Goal: Transaction & Acquisition: Purchase product/service

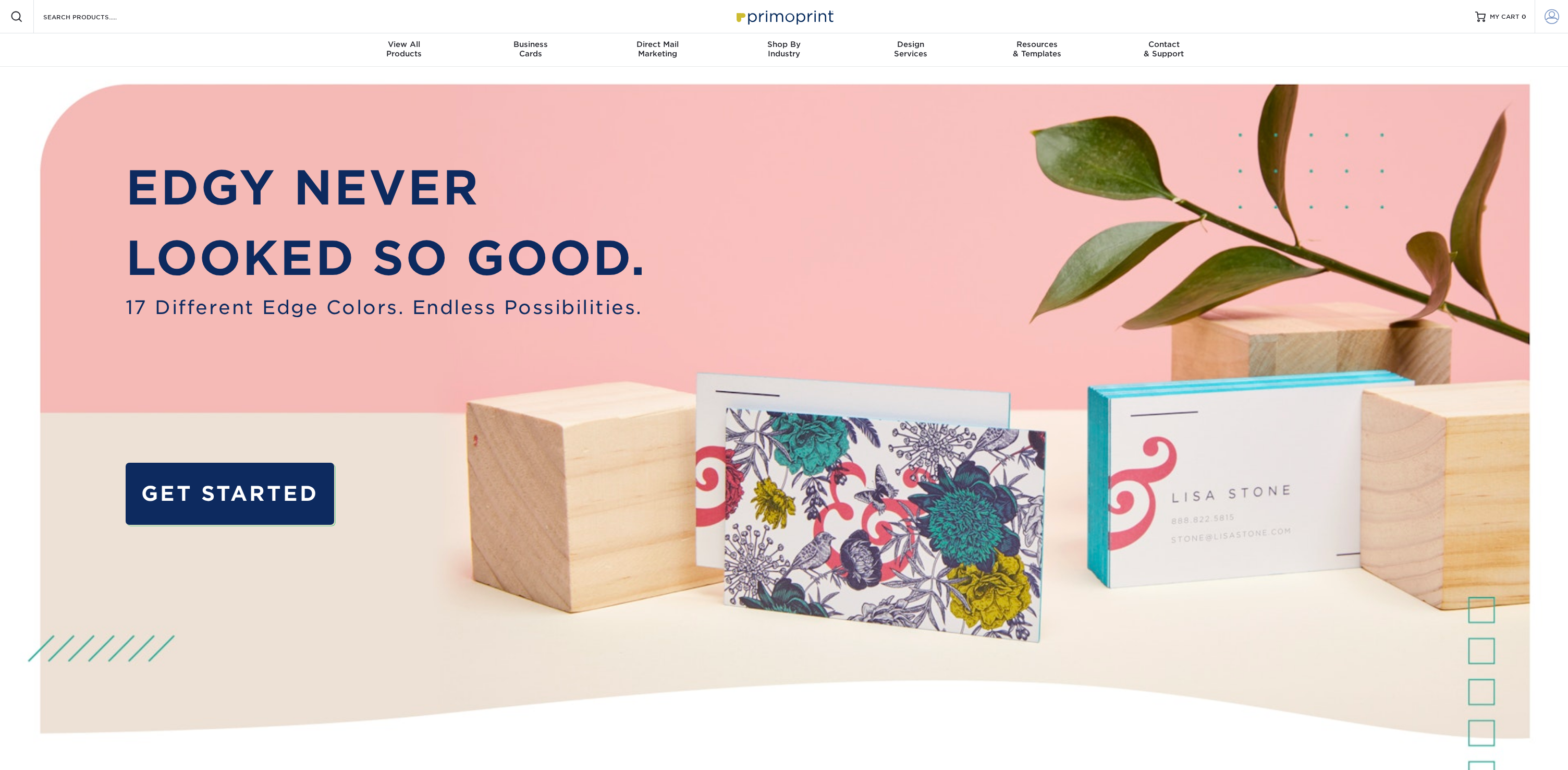
click at [1550, 19] on span at bounding box center [1552, 17] width 15 height 15
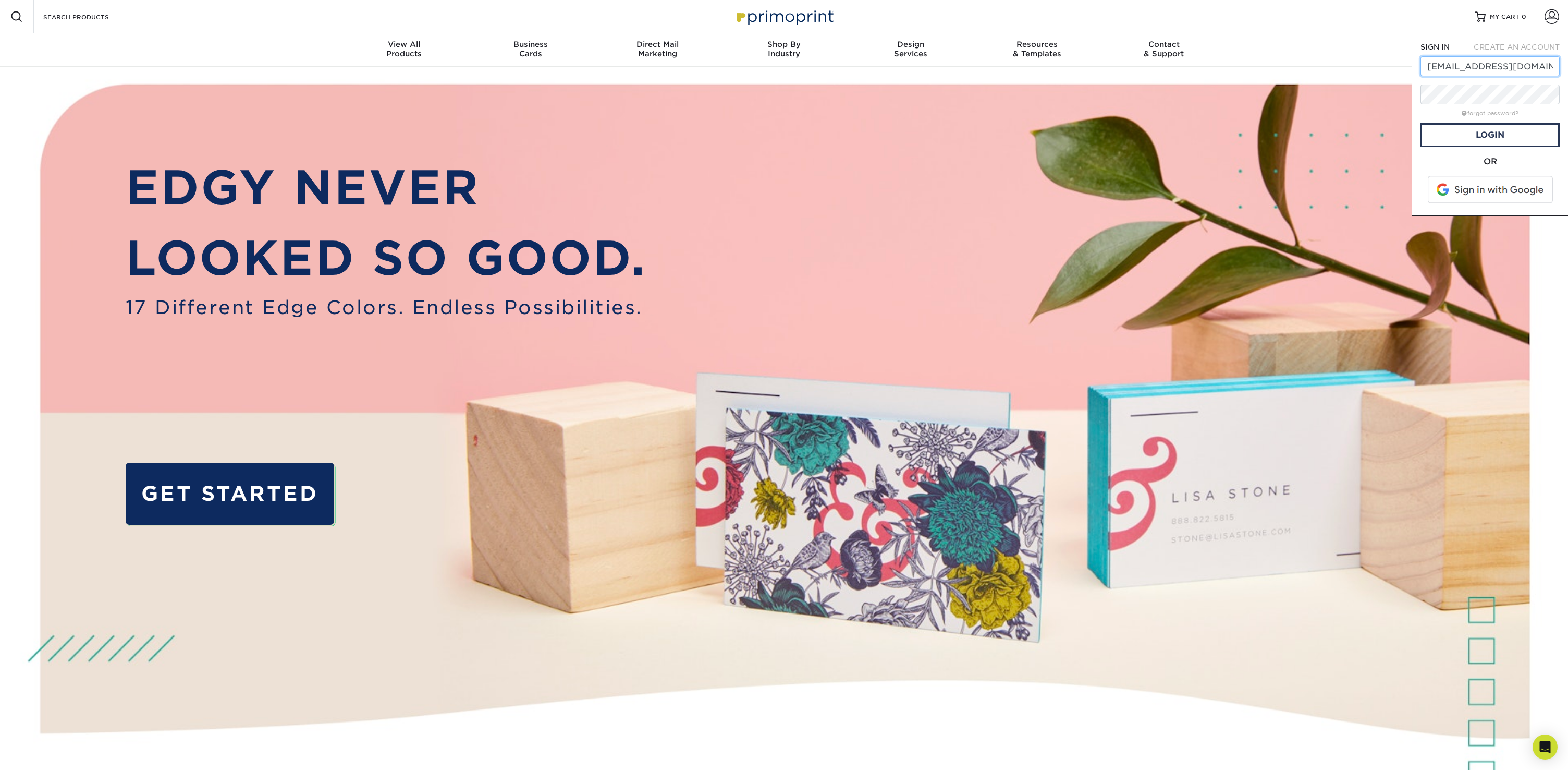
type input "[EMAIL_ADDRESS][DOMAIN_NAME]"
click at [1468, 132] on link "Login" at bounding box center [1490, 135] width 139 height 24
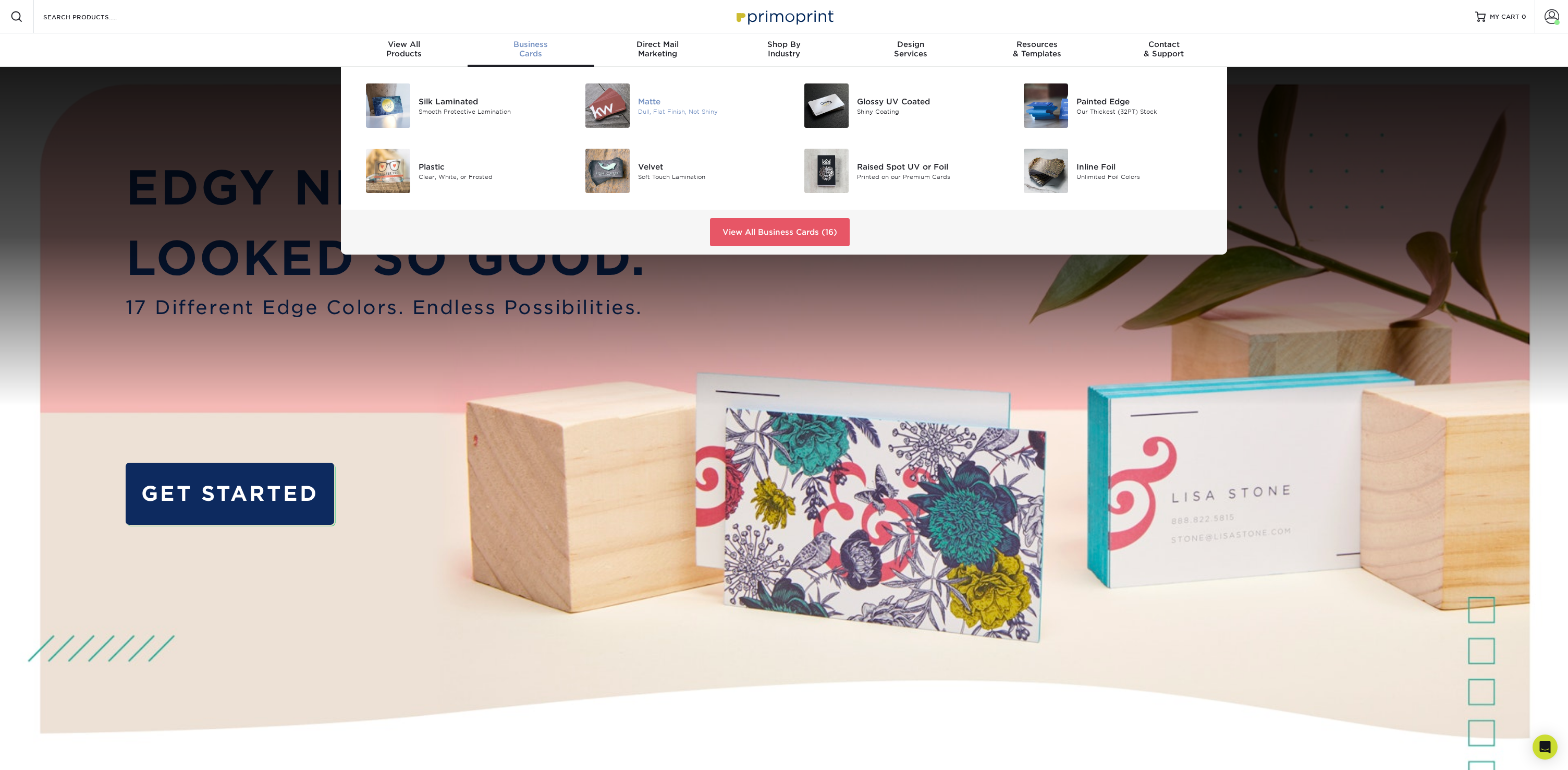
click at [650, 105] on div "Matte" at bounding box center [707, 101] width 138 height 12
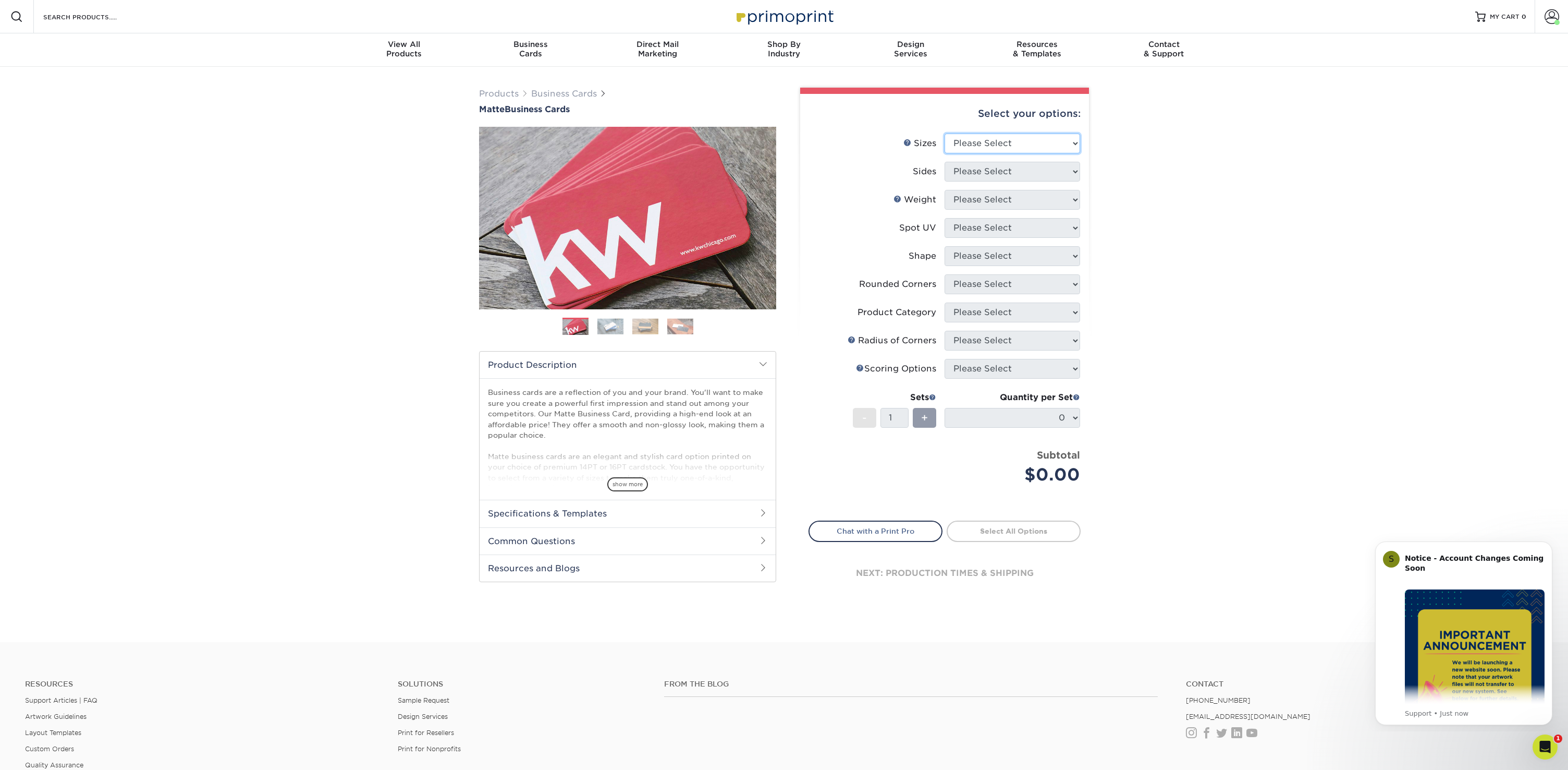
select select "2.00x3.50"
select select "13abbda7-1d64-4f25-8bb2-c179b224825d"
select select "16PT"
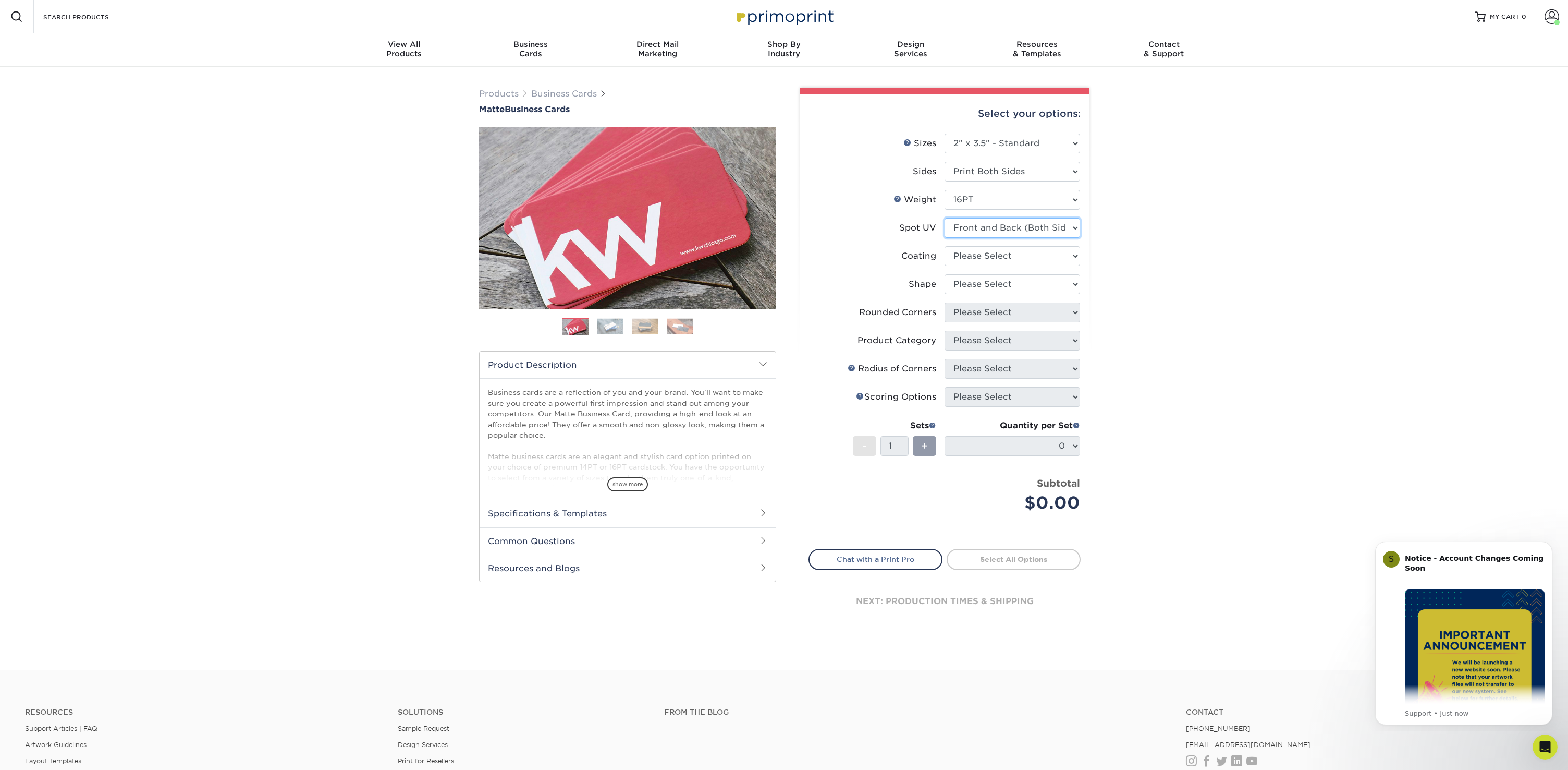
select select "3"
select select "121bb7b5-3b4d-429f-bd8d-bbf80e953313"
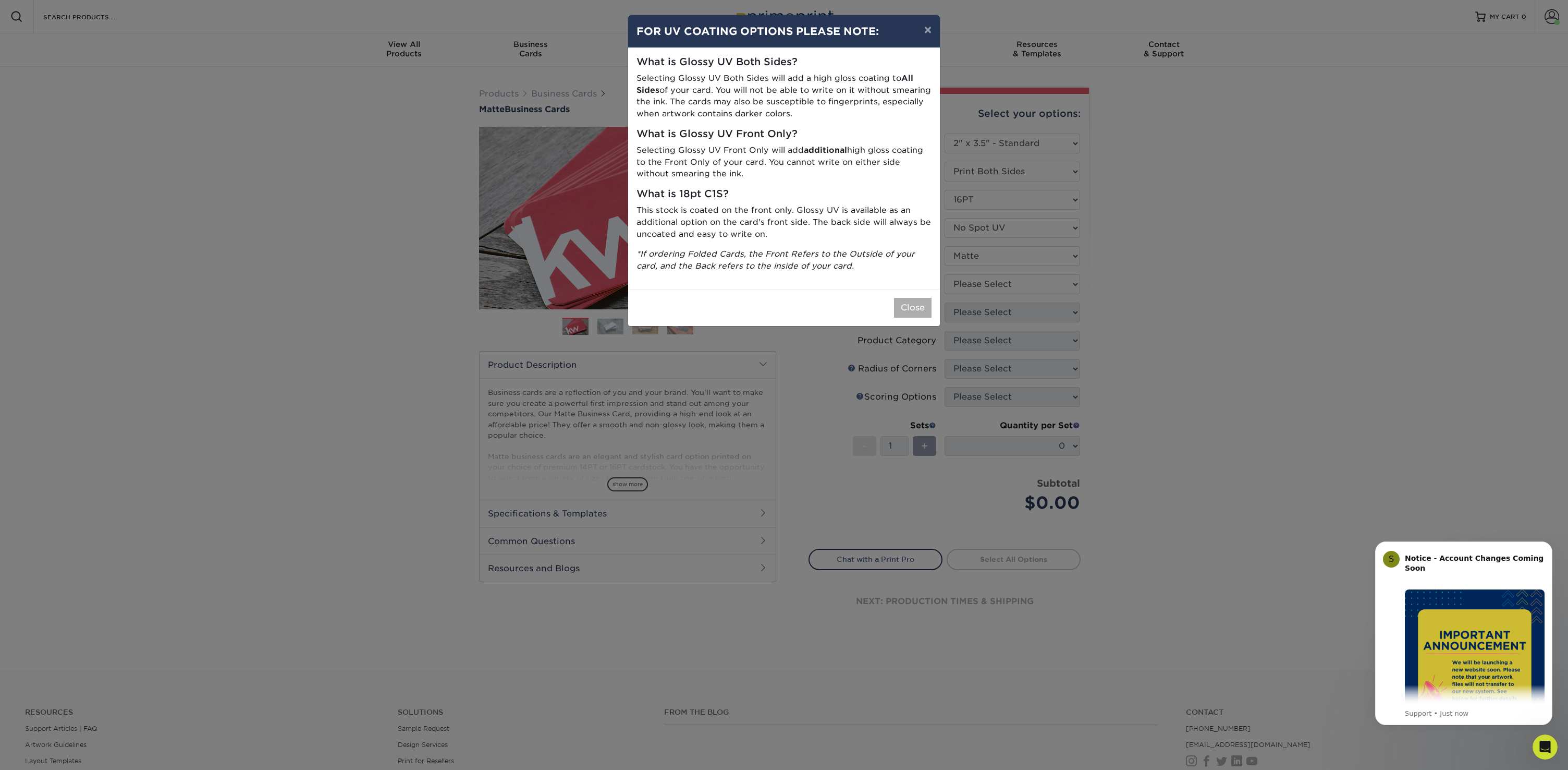
click at [918, 298] on button "Close" at bounding box center [912, 308] width 37 height 20
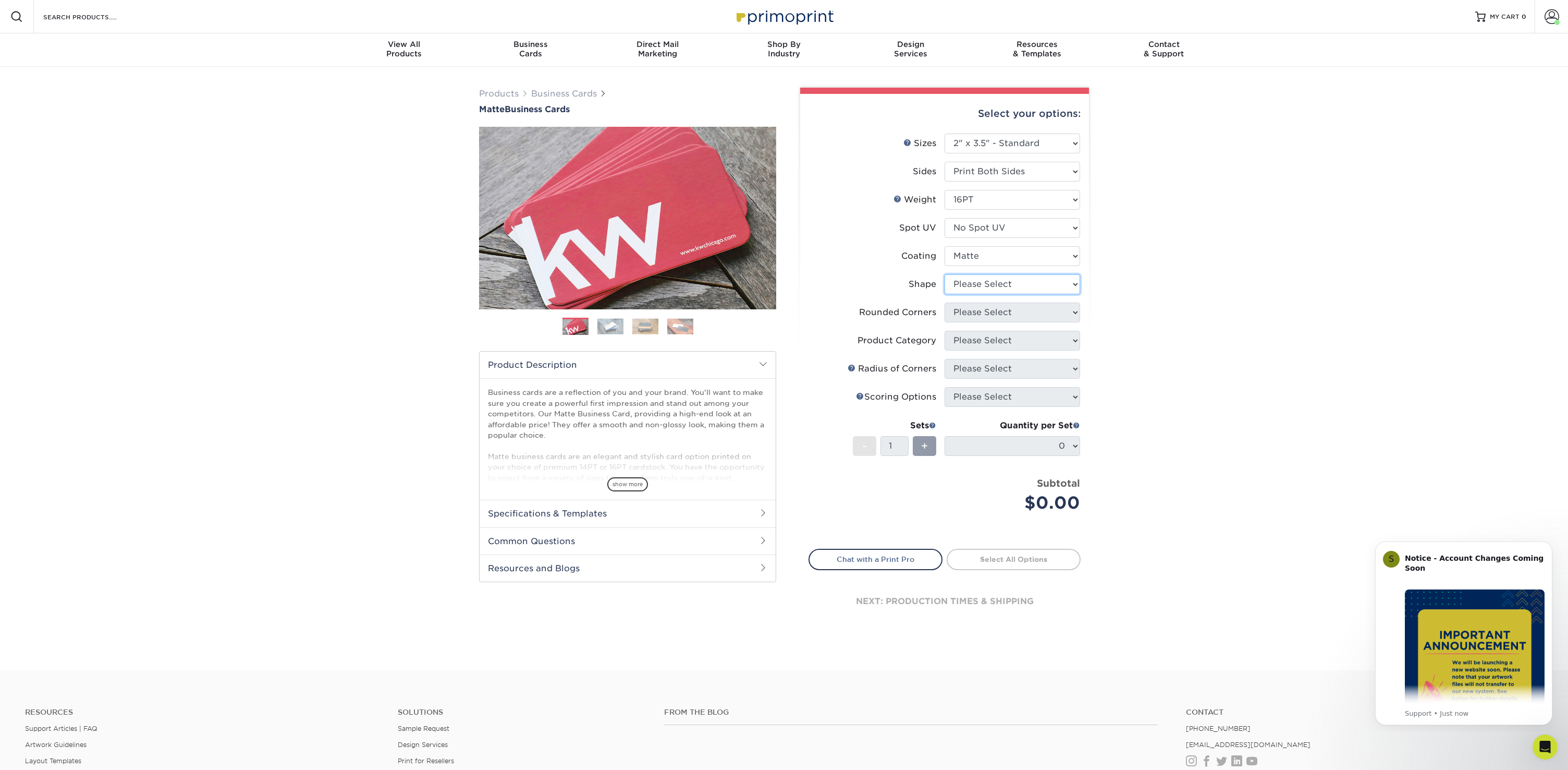
select select "standard"
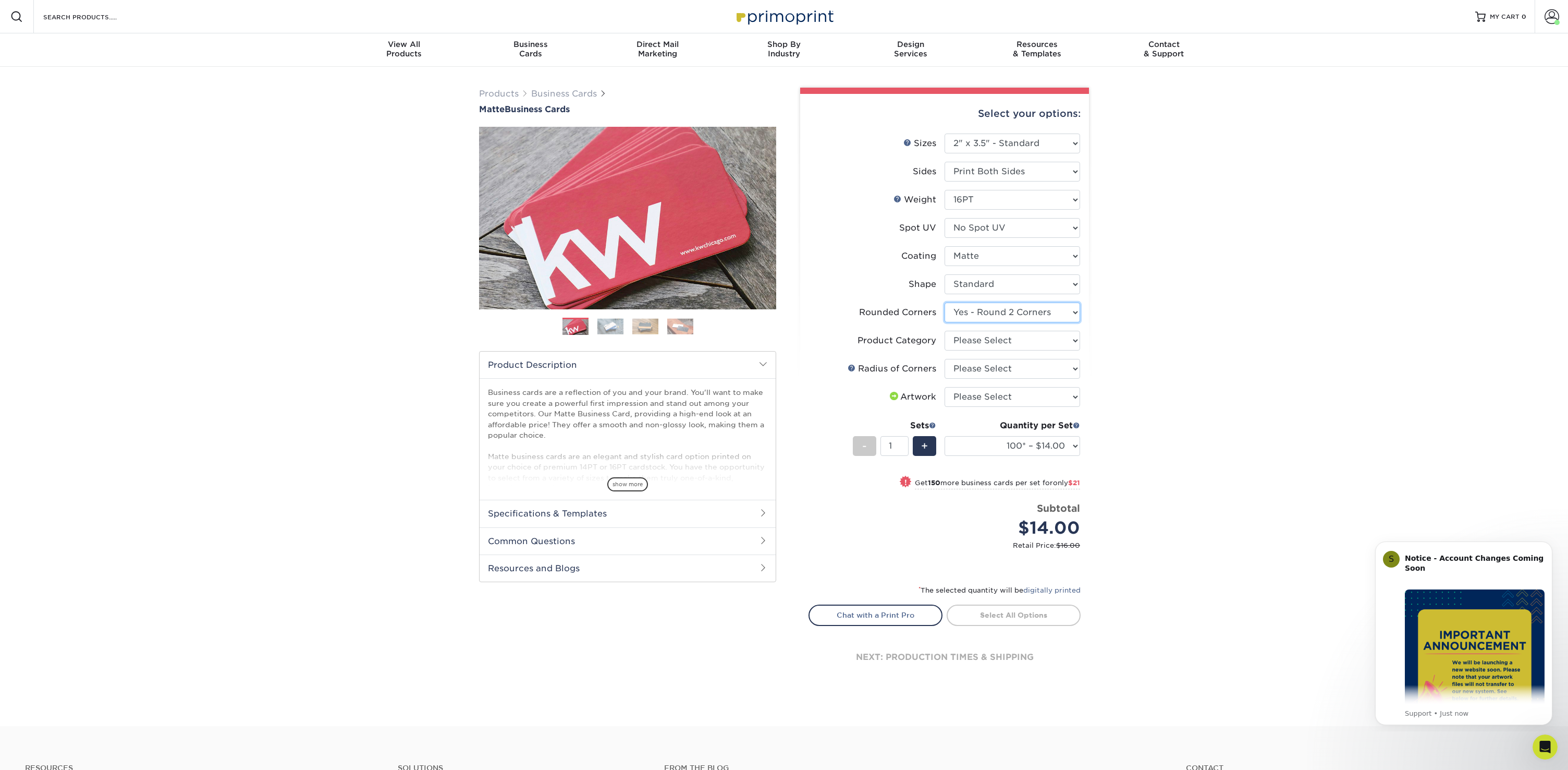
select select "-1"
select select
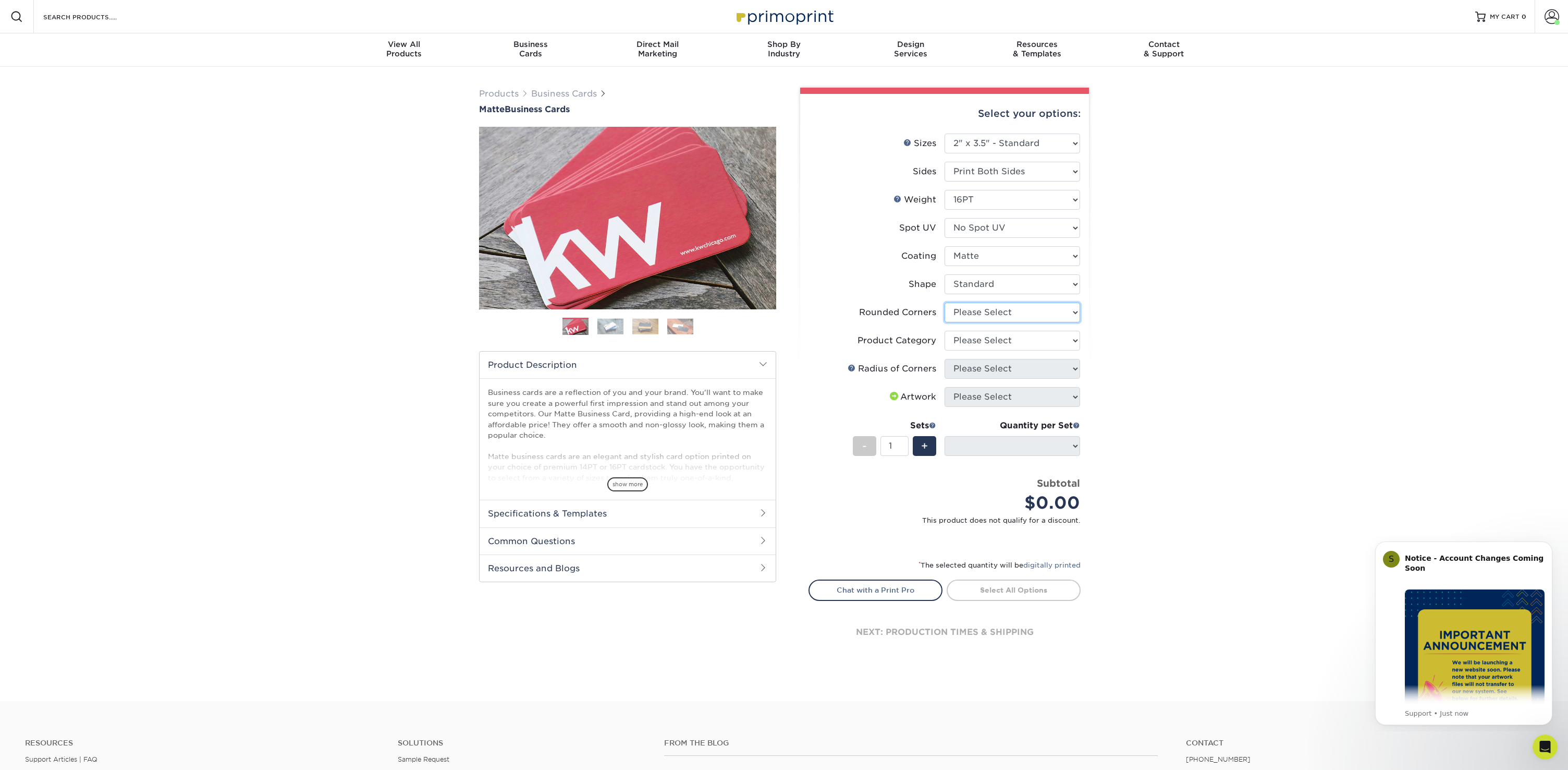
select select "0"
select select "-1"
select select "3b5148f1-0588-4f88-a218-97bcfdce65c1"
select select "upload"
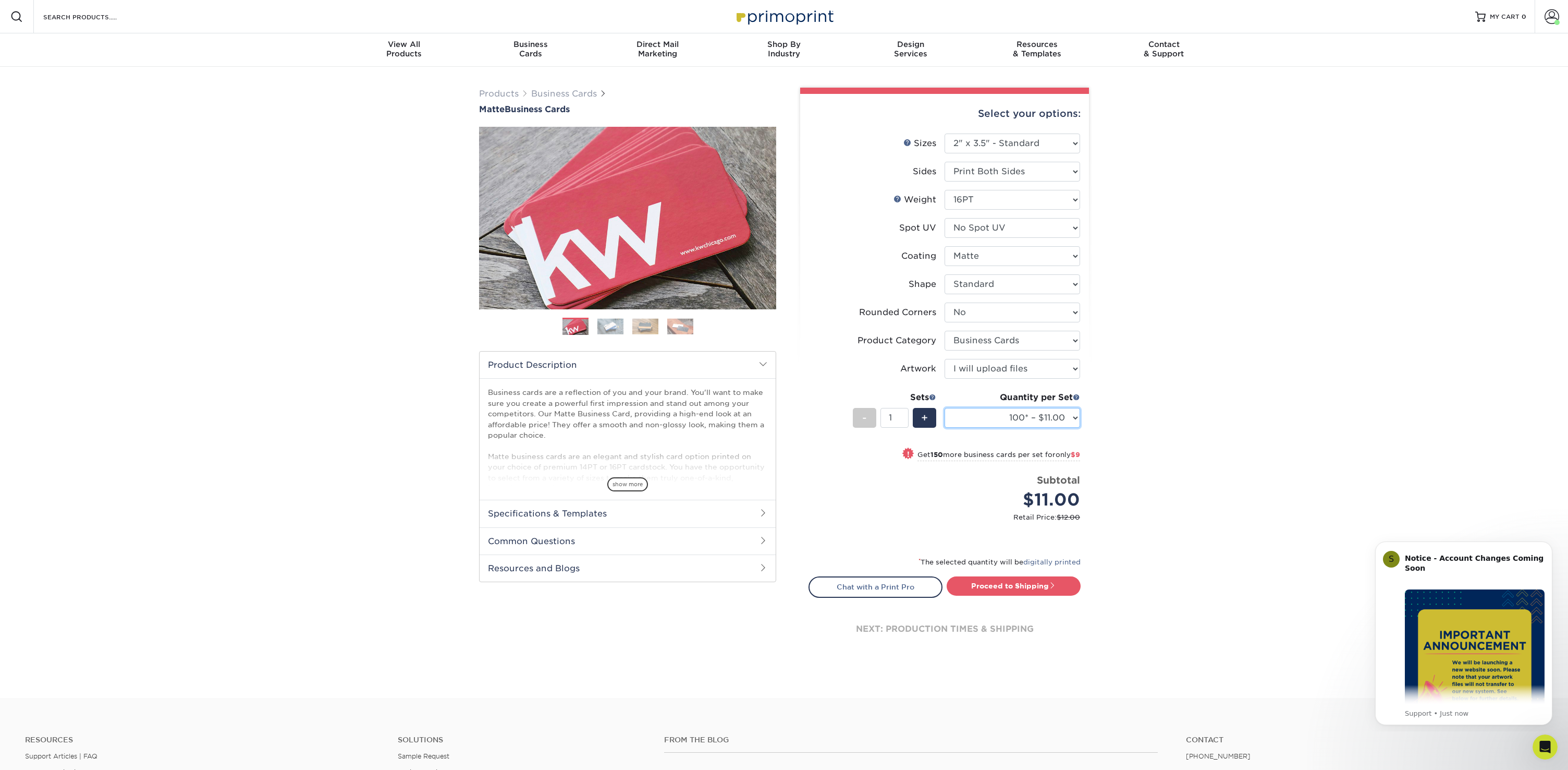
select select "500 – $39.00"
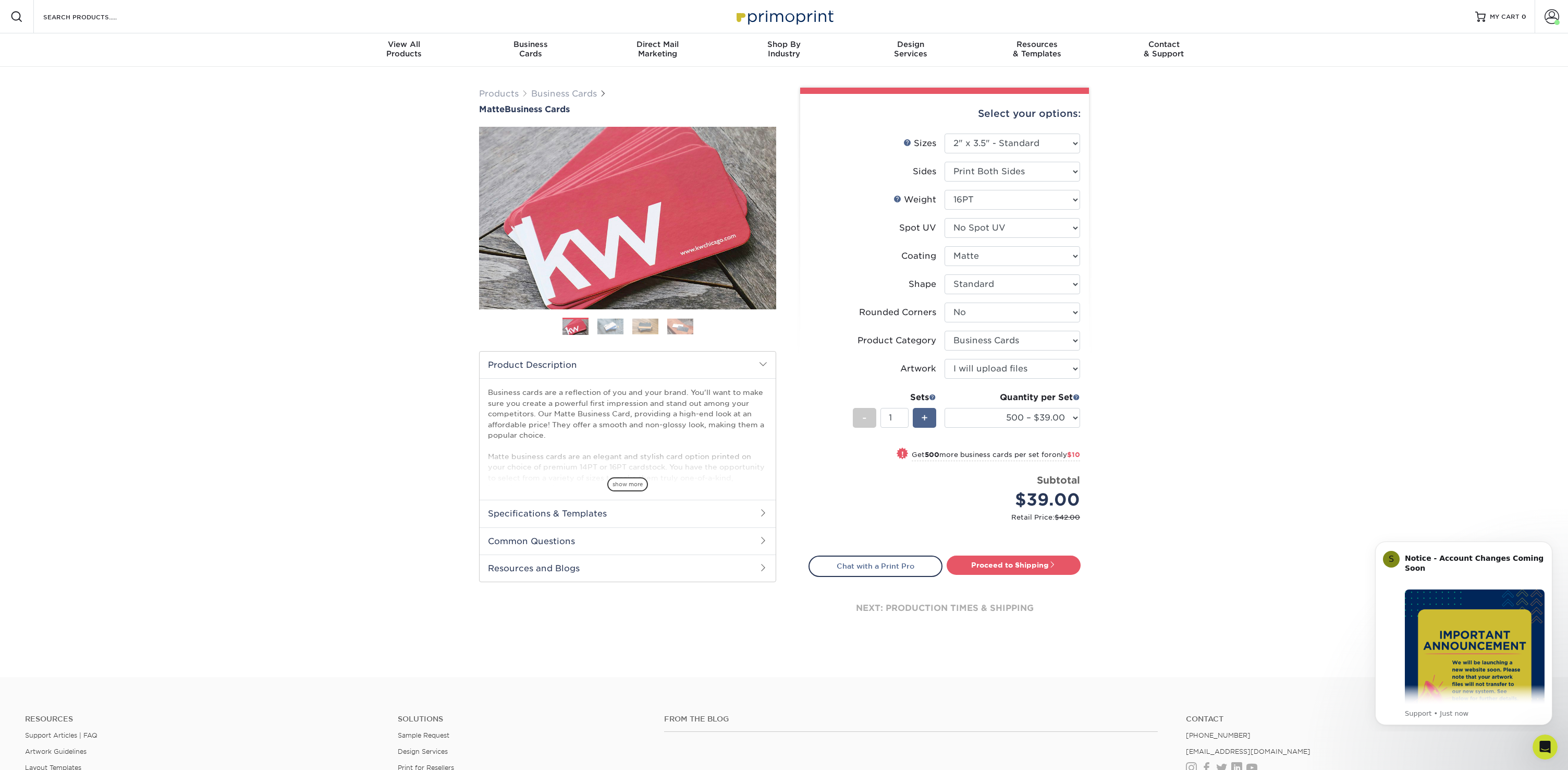
click at [931, 418] on div "+" at bounding box center [924, 417] width 23 height 20
type input "2"
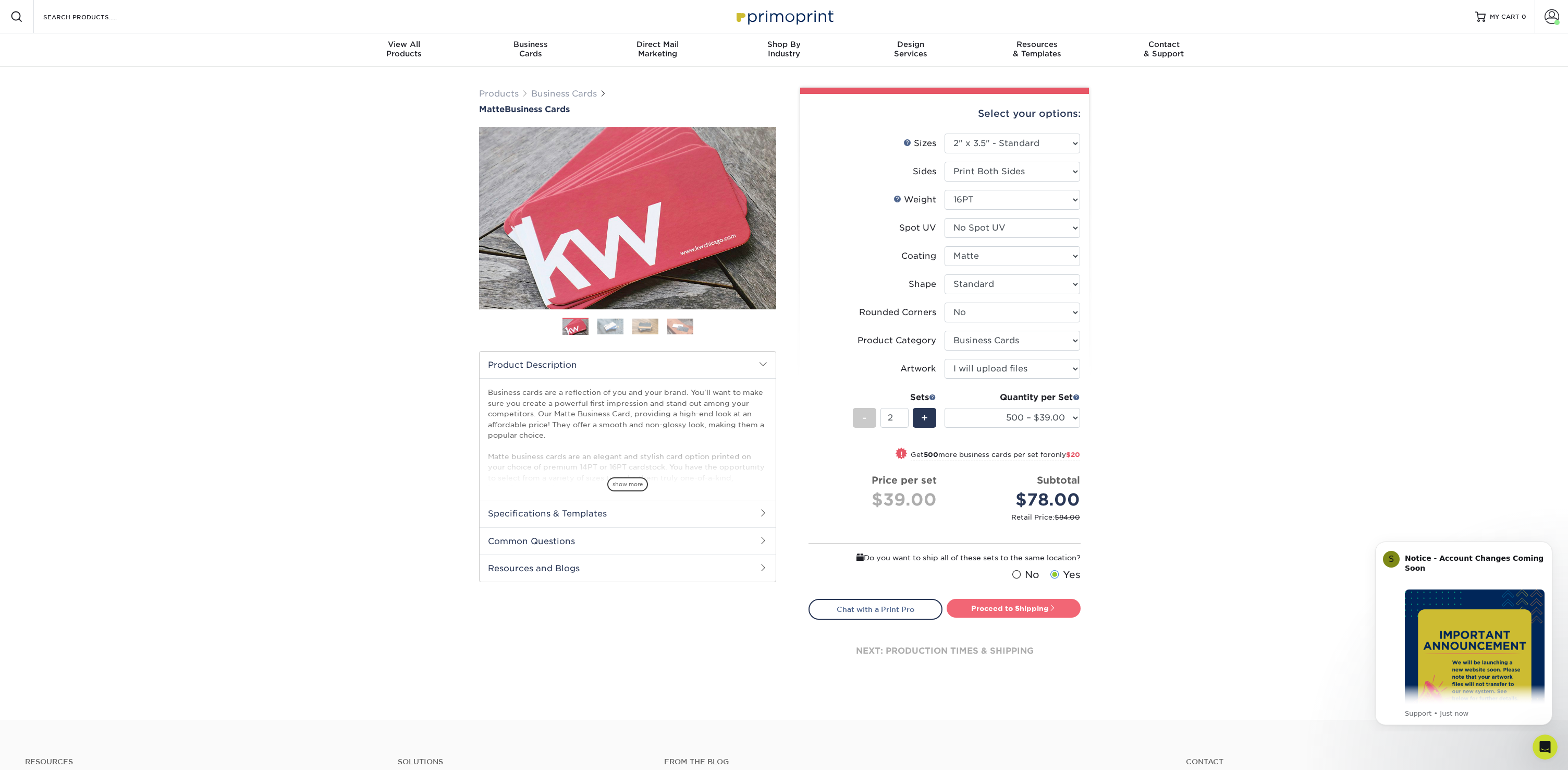
click at [1003, 605] on link "Proceed to Shipping" at bounding box center [1013, 608] width 134 height 19
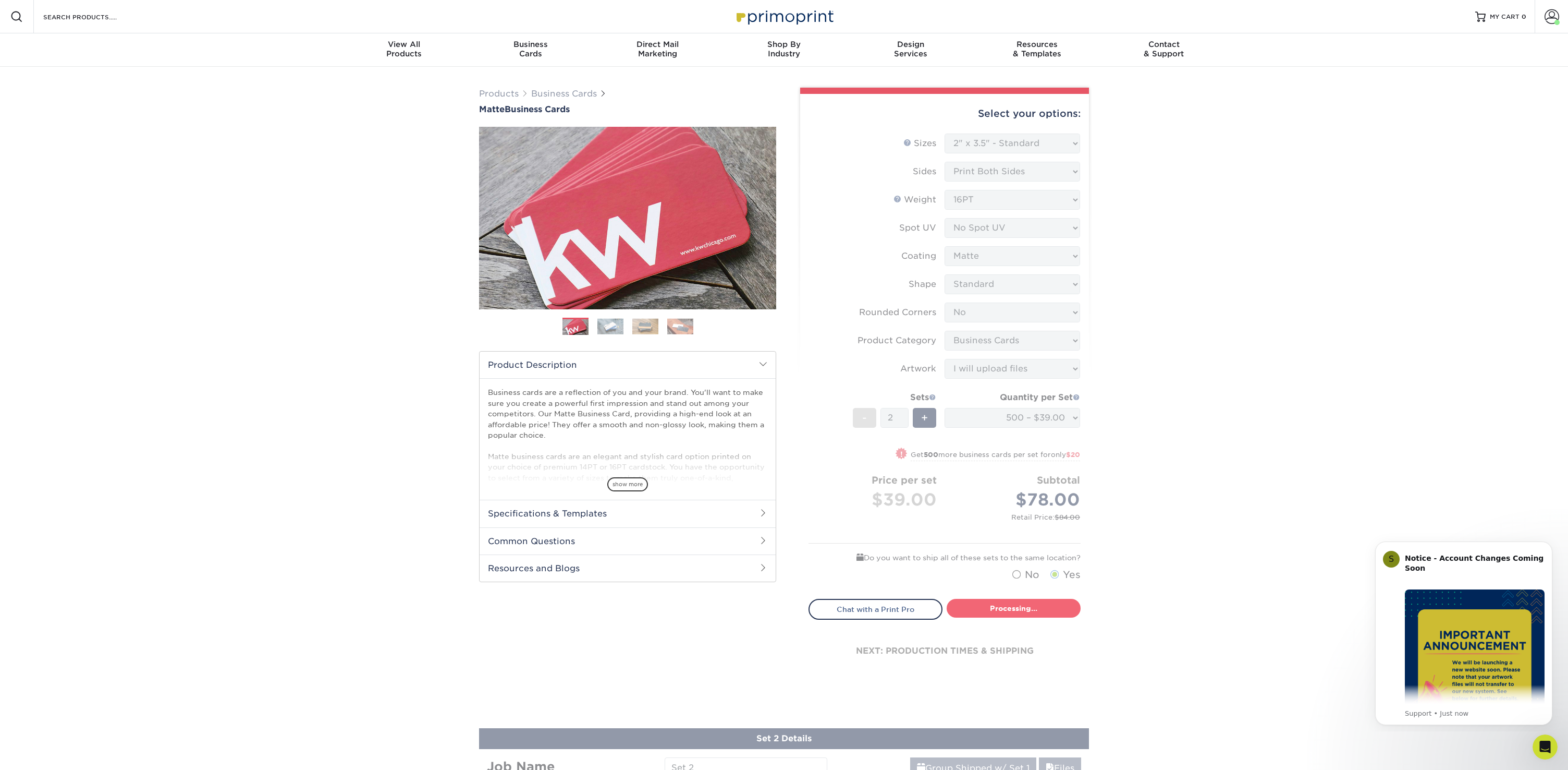
type input "Set 1"
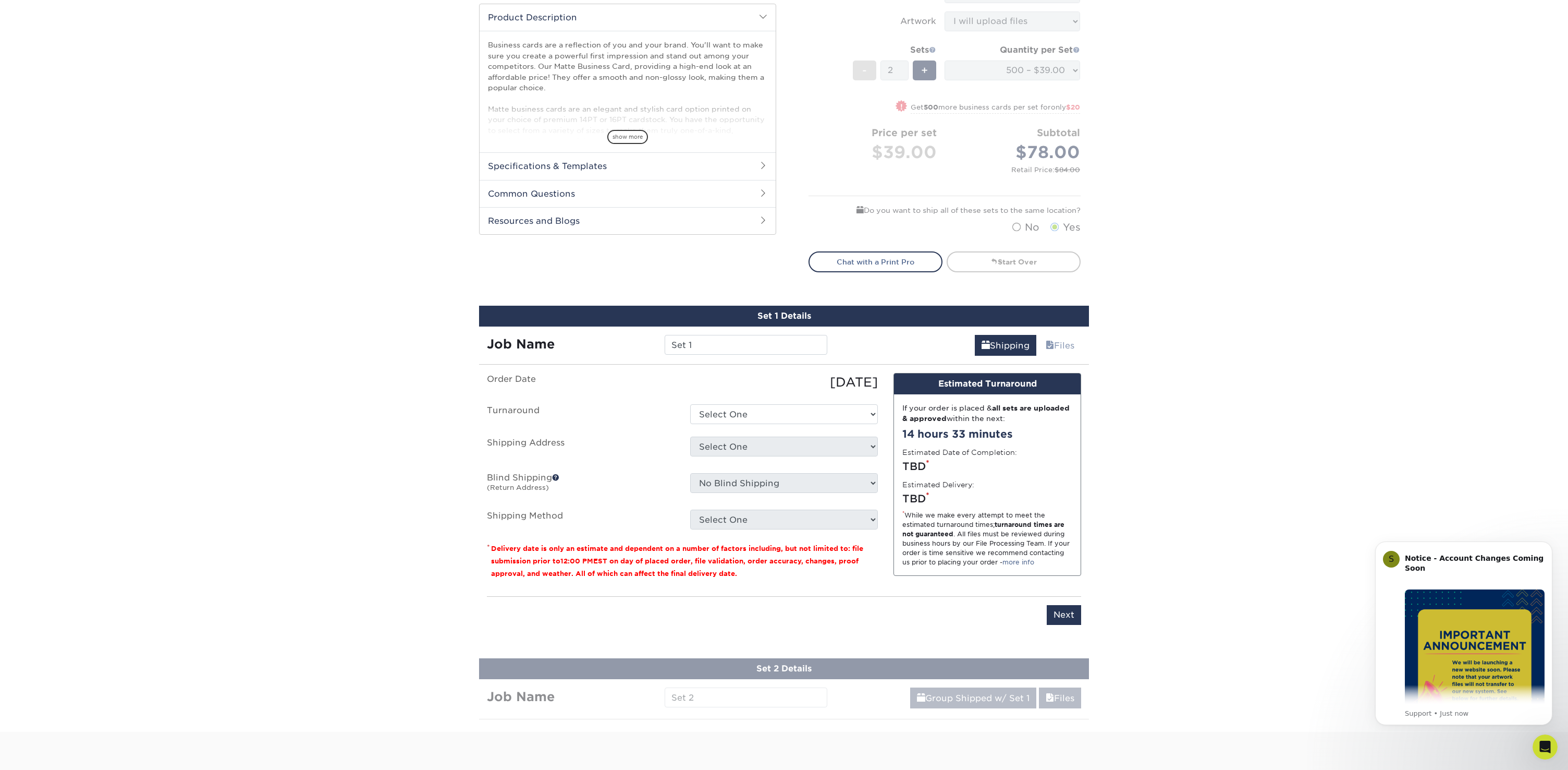
scroll to position [611, 0]
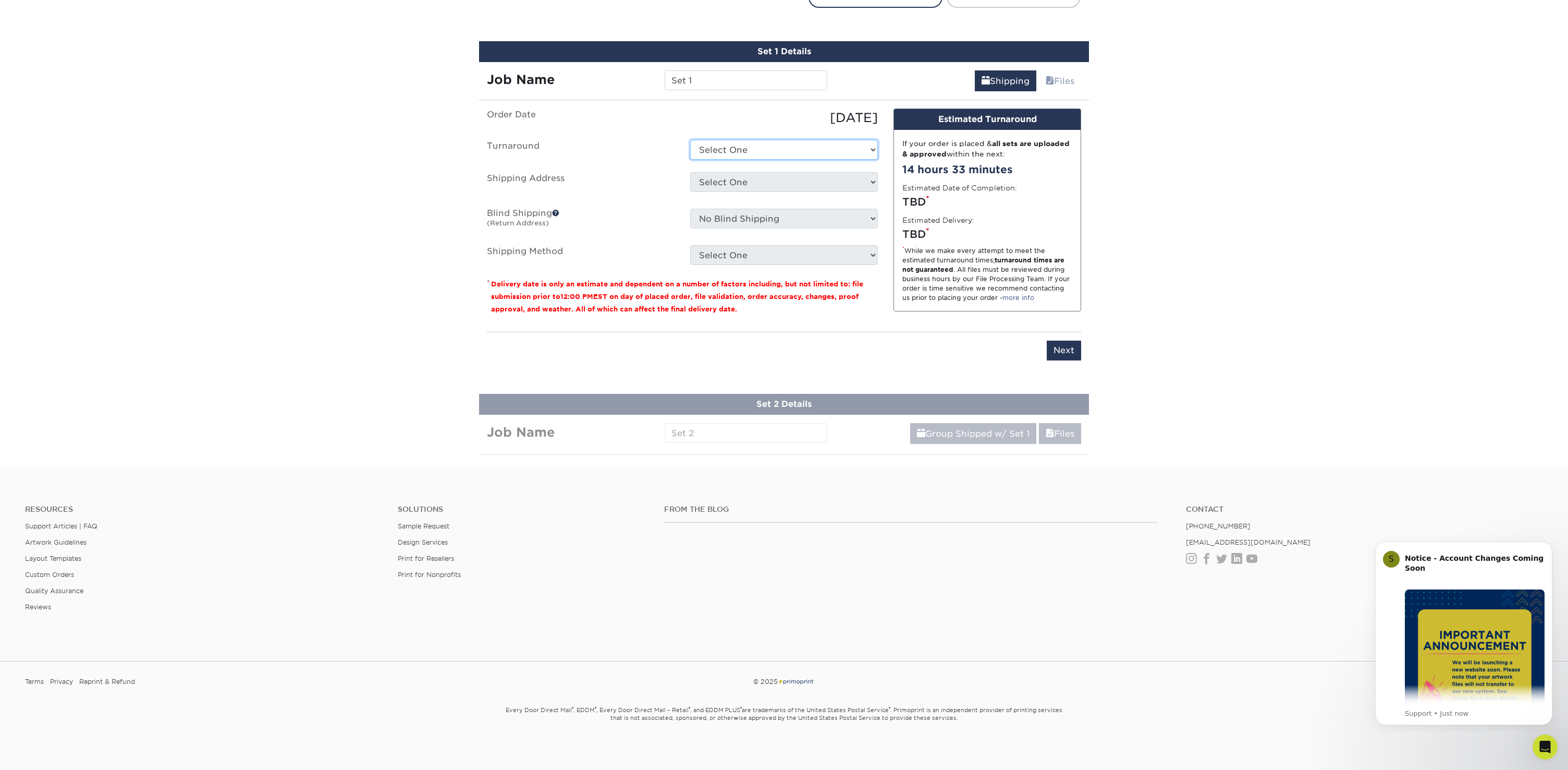
select select "b78ebb40-f3d8-446a-8df3-6de10c612245"
select select "284497"
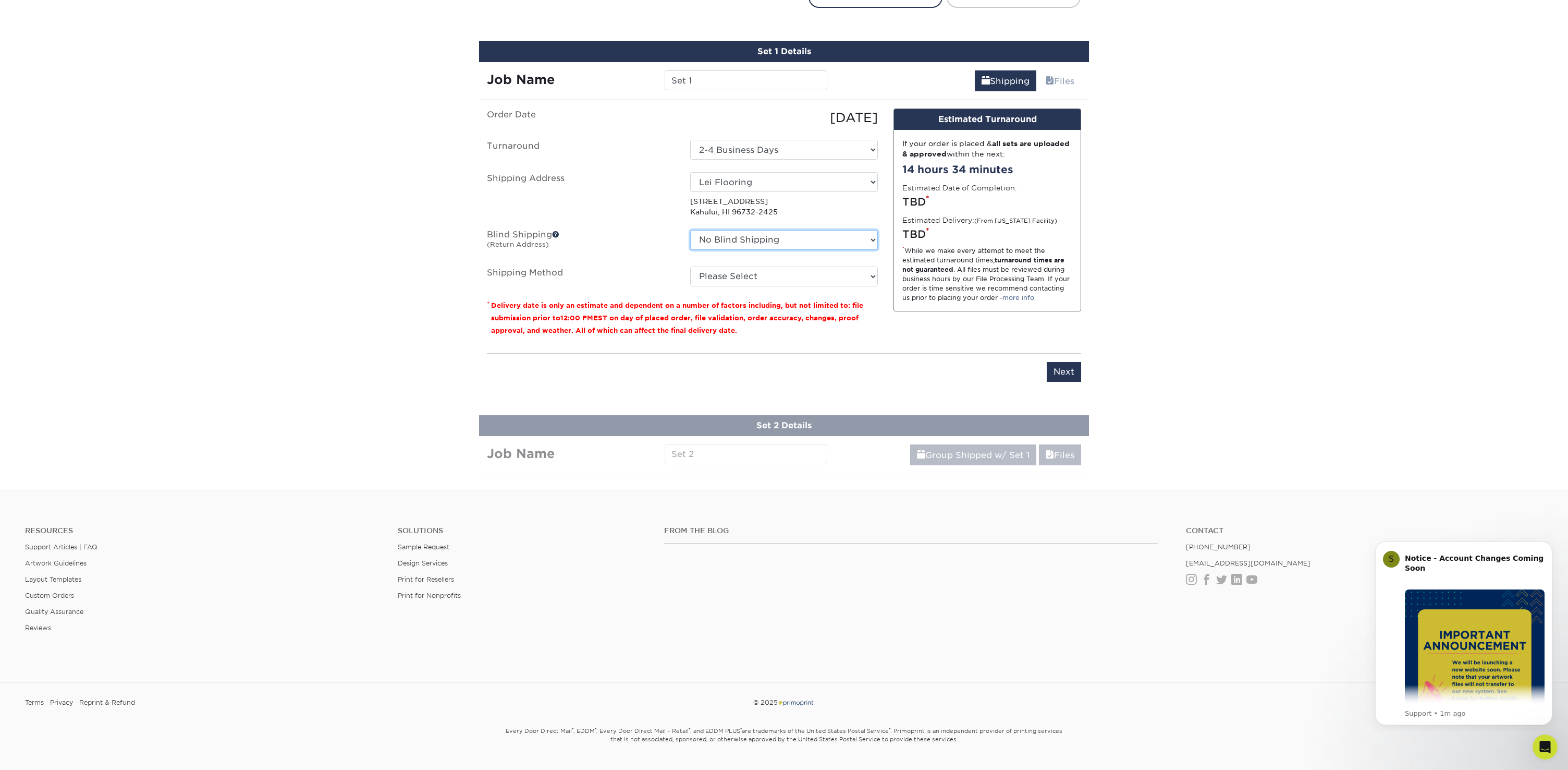
select select "100864"
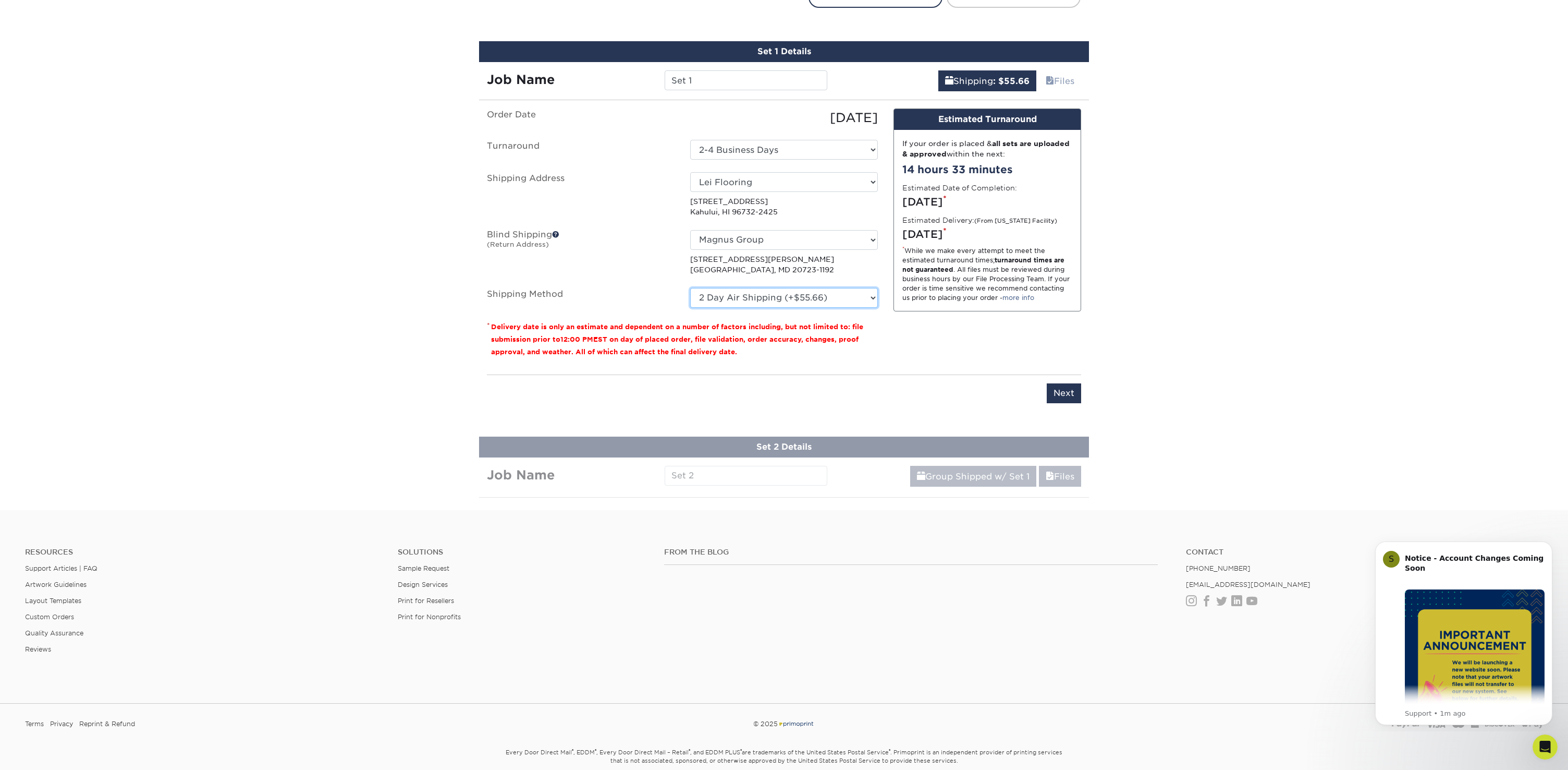
select select "03"
click at [719, 336] on small "Delivery date is only an estimate and dependent on a number of factors includin…" at bounding box center [677, 339] width 372 height 33
click at [1066, 392] on input "Next" at bounding box center [1064, 393] width 34 height 20
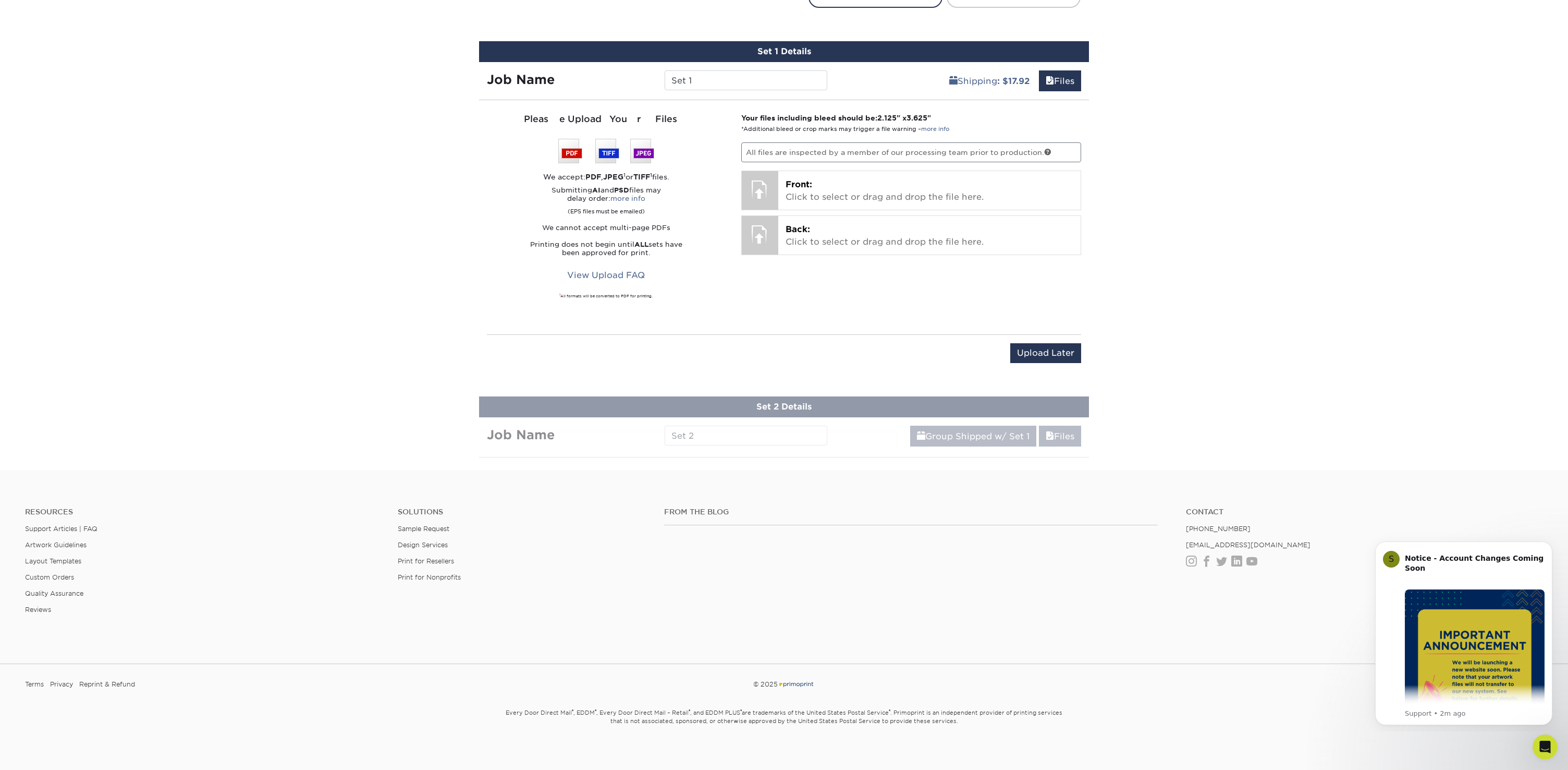
click at [983, 150] on p "All files are inspected by a member of our processing team prior to production." at bounding box center [912, 152] width 340 height 20
click at [844, 182] on p "Front: Click to select or drag and drop the file here." at bounding box center [929, 190] width 288 height 25
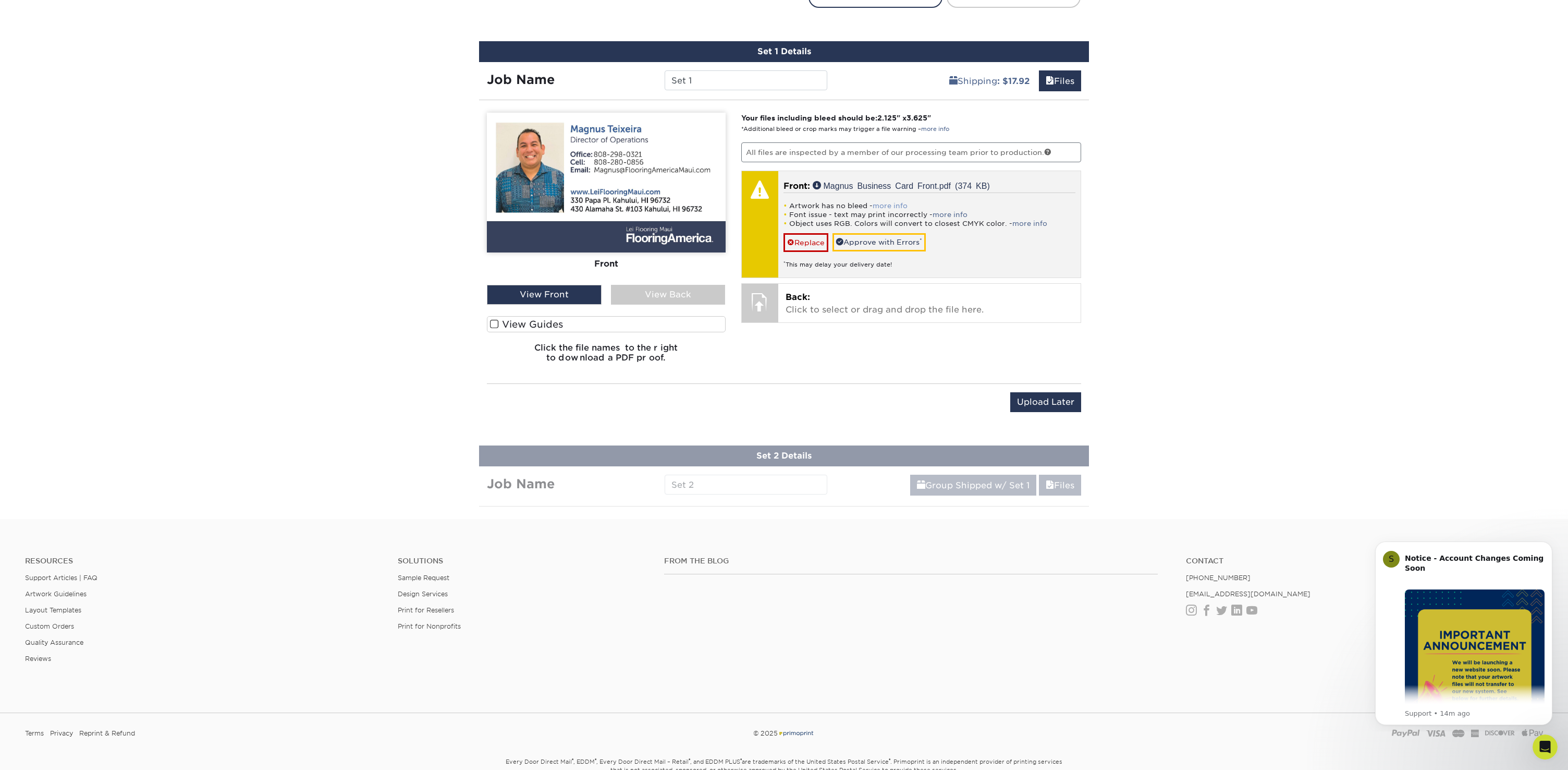
click at [883, 204] on link "more info" at bounding box center [890, 206] width 35 height 8
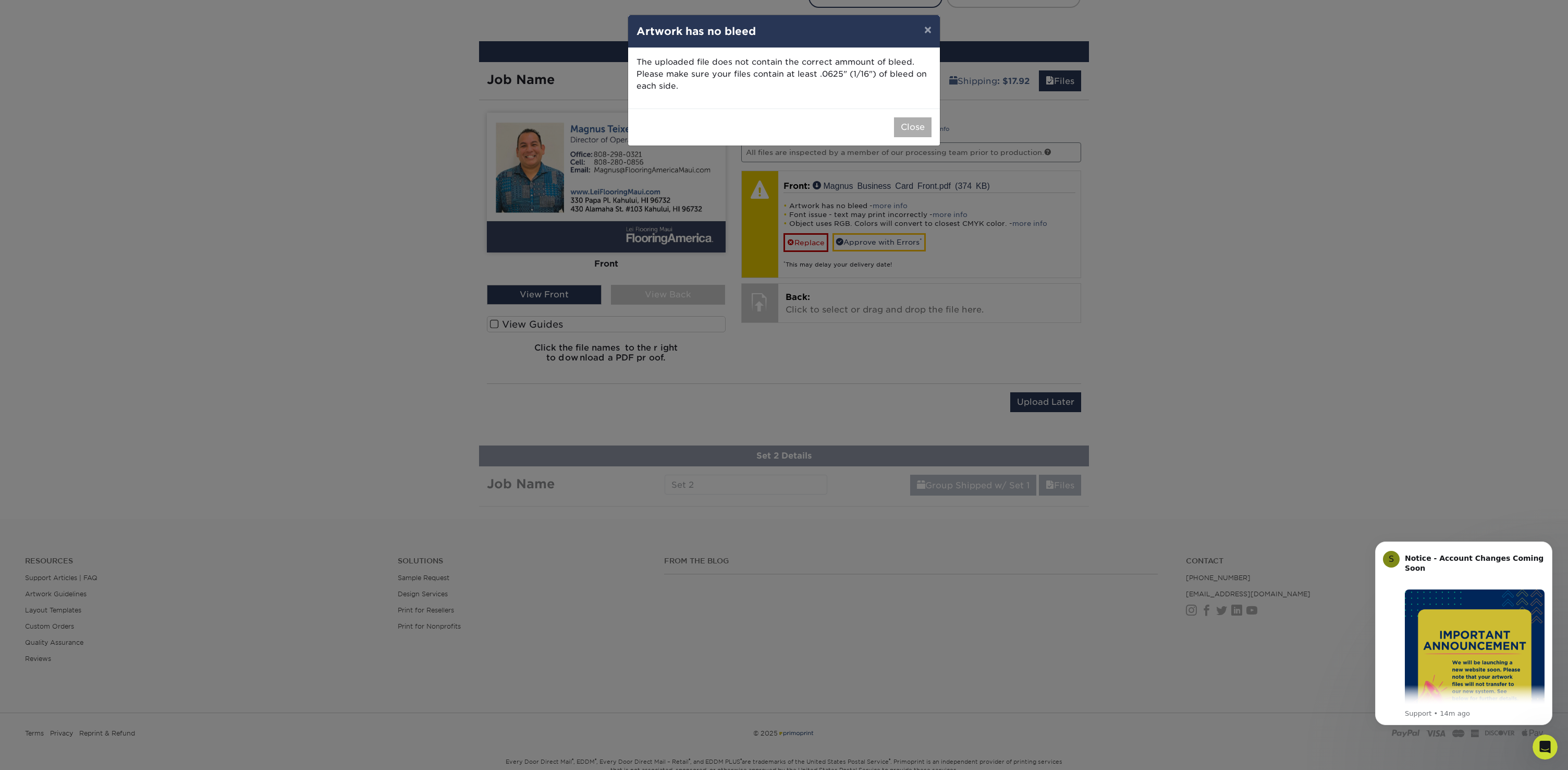
click at [903, 125] on button "Close" at bounding box center [912, 127] width 37 height 20
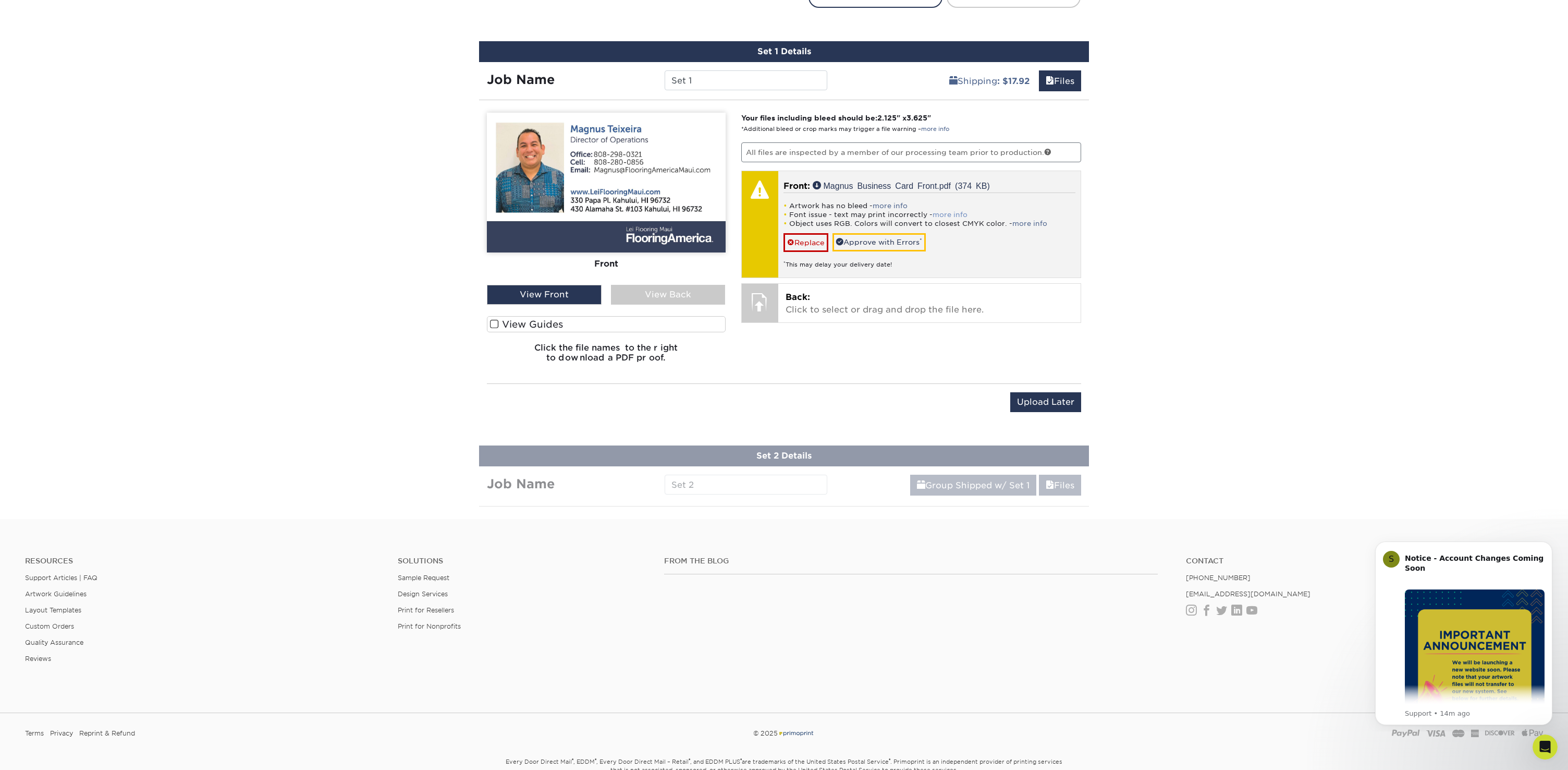
click at [940, 213] on link "more info" at bounding box center [949, 214] width 35 height 8
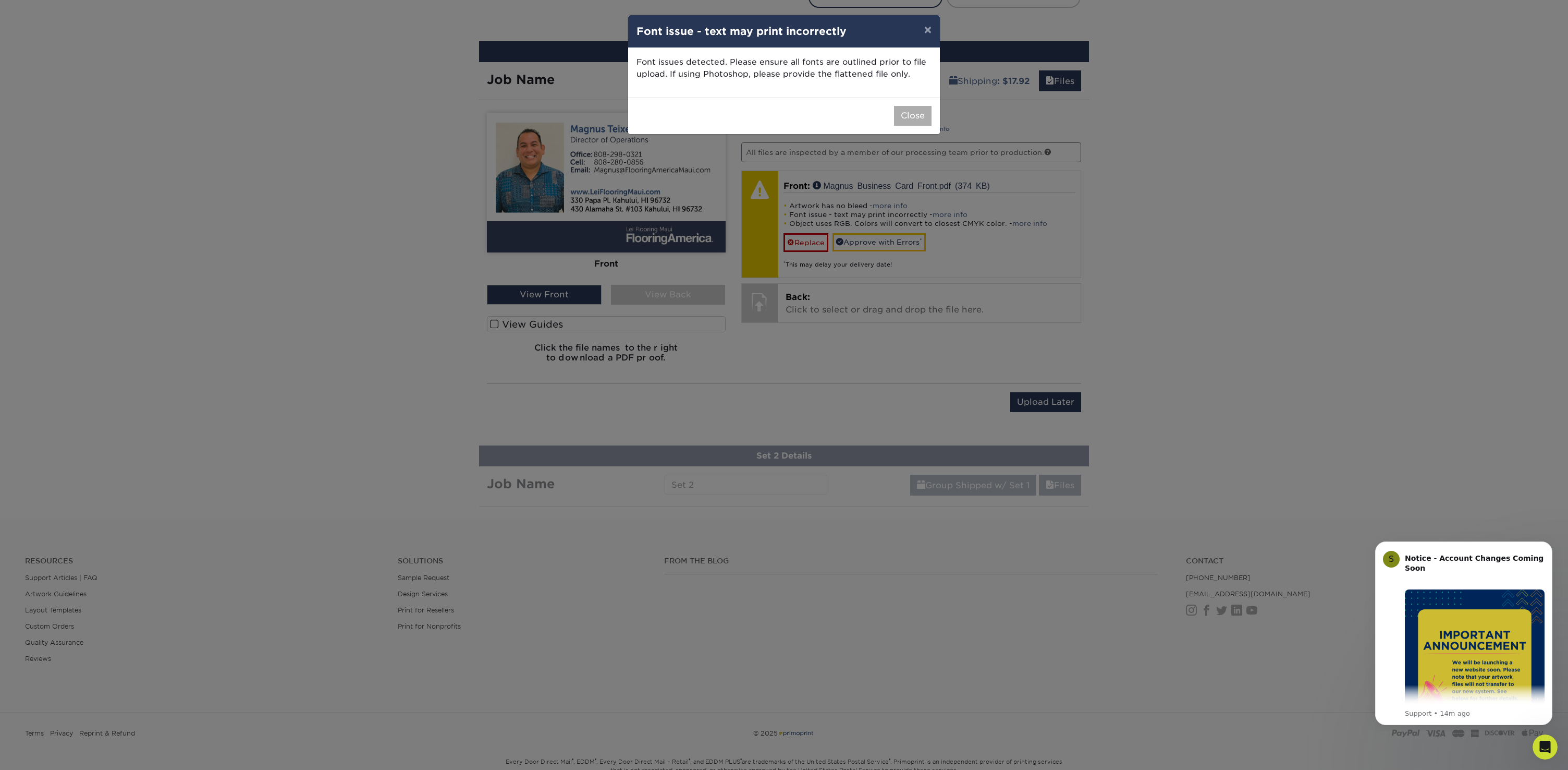
click at [911, 113] on button "Close" at bounding box center [912, 116] width 37 height 20
